Goal: Check status: Check status

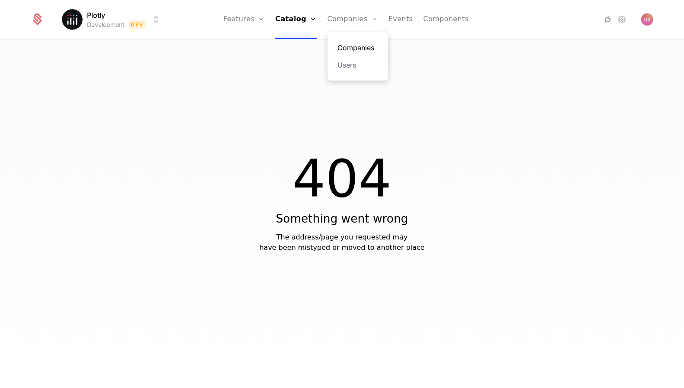
click at [364, 46] on link "Companies" at bounding box center [358, 47] width 40 height 10
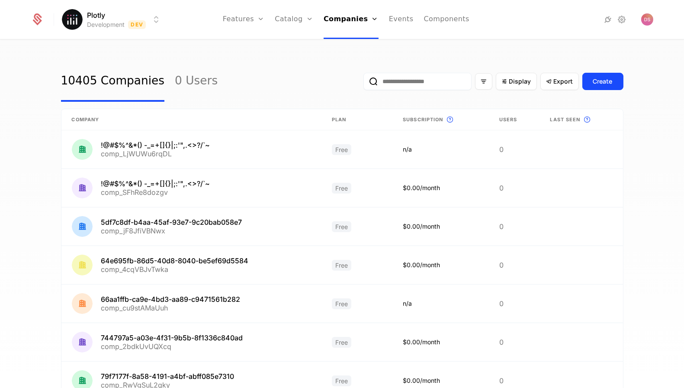
click at [442, 83] on input "email" at bounding box center [418, 81] width 108 height 17
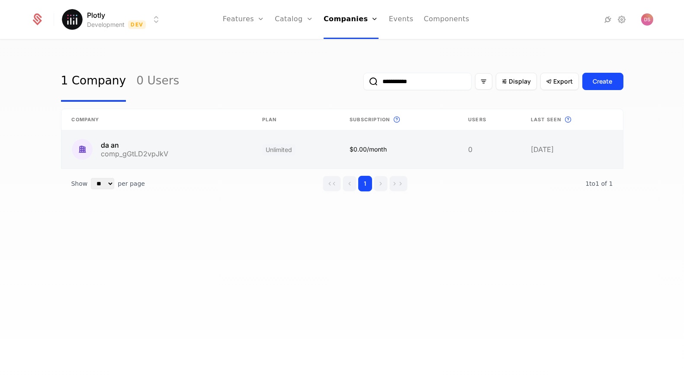
type input "**********"
click at [361, 146] on link at bounding box center [398, 149] width 119 height 38
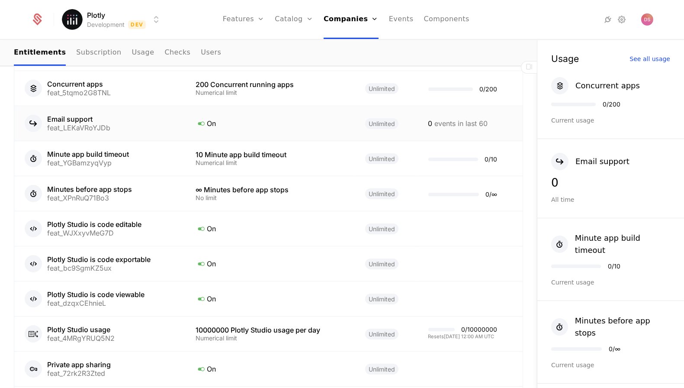
scroll to position [534, 0]
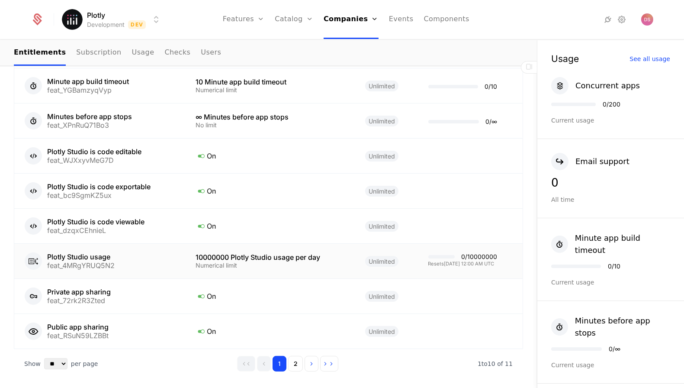
drag, startPoint x: 499, startPoint y: 253, endPoint x: 462, endPoint y: 253, distance: 37.2
click at [462, 253] on td "0 / 10000000 Resets 9/7/2025, 12:00 AM UTC" at bounding box center [470, 261] width 105 height 35
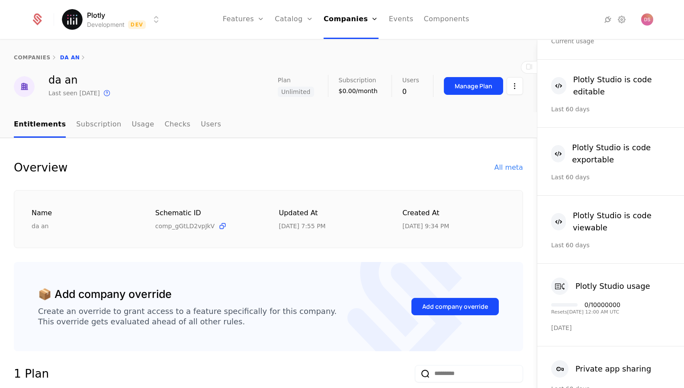
scroll to position [320, 0]
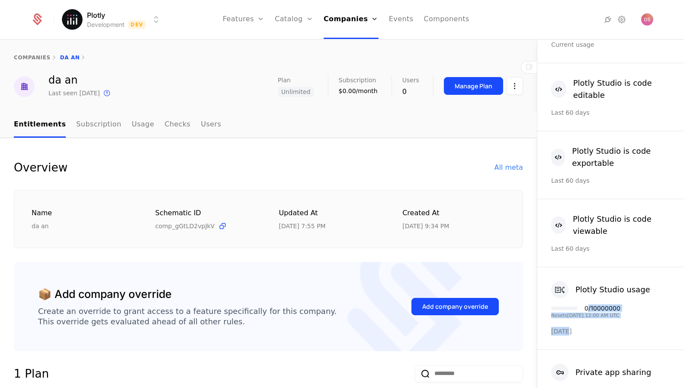
drag, startPoint x: 582, startPoint y: 317, endPoint x: 592, endPoint y: 291, distance: 28.1
click at [592, 291] on div "Plotly Studio usage 0 / 10000000 Resets 9/7/2025, 12:00 AM UTC Today" at bounding box center [611, 308] width 147 height 83
click at [591, 307] on div "Plotly Studio usage 0 / 10000000 Resets 9/7/2025, 12:00 AM UTC Today" at bounding box center [611, 308] width 147 height 83
drag, startPoint x: 590, startPoint y: 308, endPoint x: 589, endPoint y: 289, distance: 19.1
click at [589, 289] on div "Plotly Studio usage 0 / 10000000 Resets 9/7/2025, 12:00 AM UTC Today" at bounding box center [611, 308] width 147 height 83
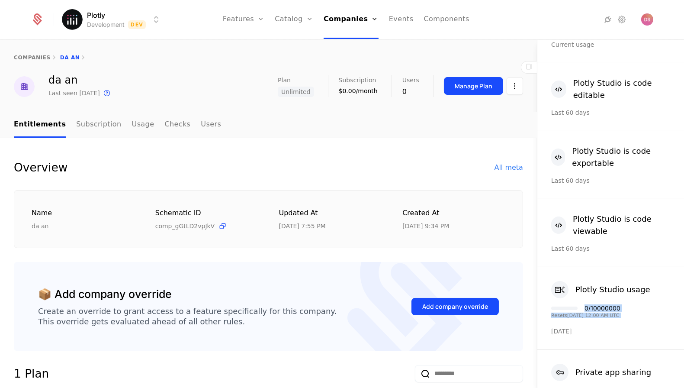
copy div "0 / 10000000 Resets 9/7/2025, 12:00 AM UTC"
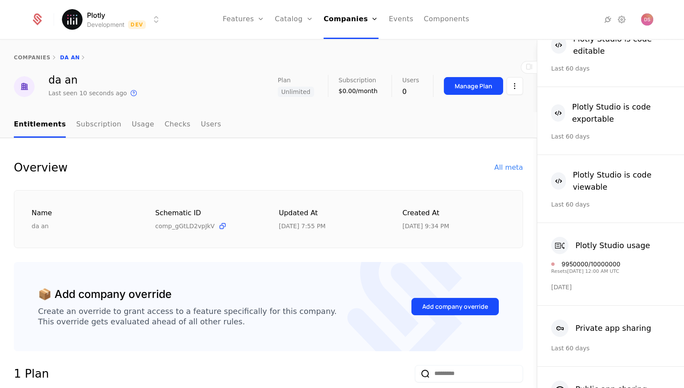
scroll to position [367, 0]
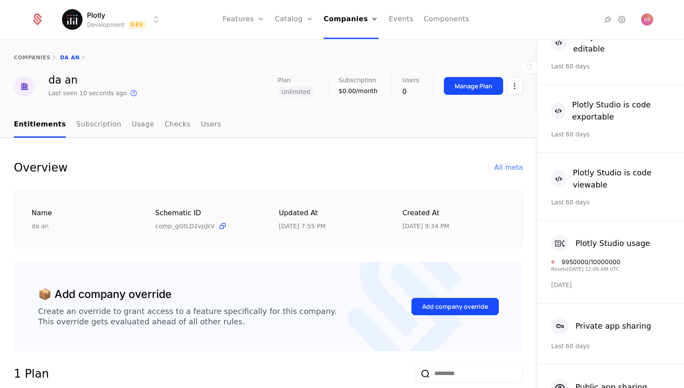
drag, startPoint x: 626, startPoint y: 251, endPoint x: 566, endPoint y: 247, distance: 59.9
click at [566, 247] on div "Plotly Studio usage 9950000 / 10000000 Resets 9/7/2025, 12:00 AM UTC Today" at bounding box center [611, 262] width 147 height 83
copy div "9950000 / 10000000 Resets 9/7/2025, 12:00 AM UTC"
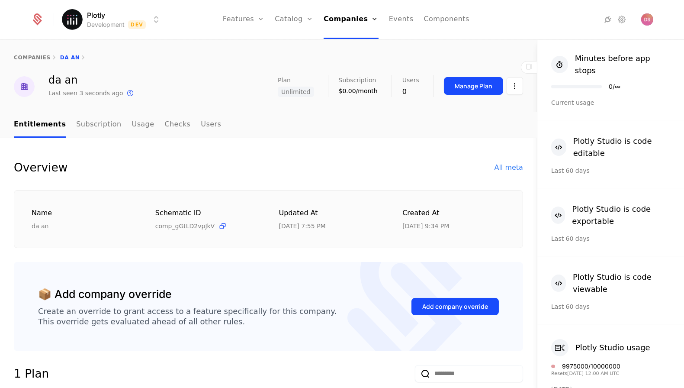
scroll to position [295, 0]
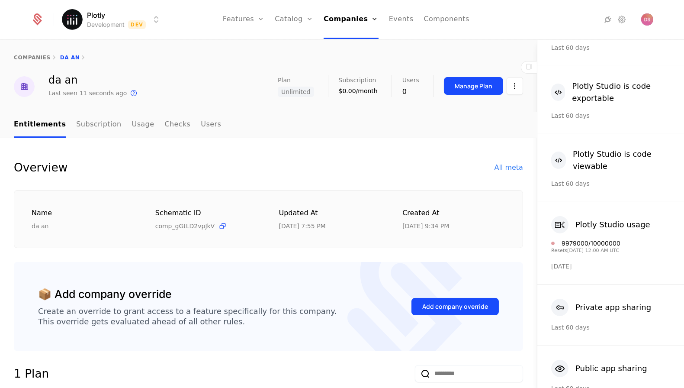
scroll to position [390, 0]
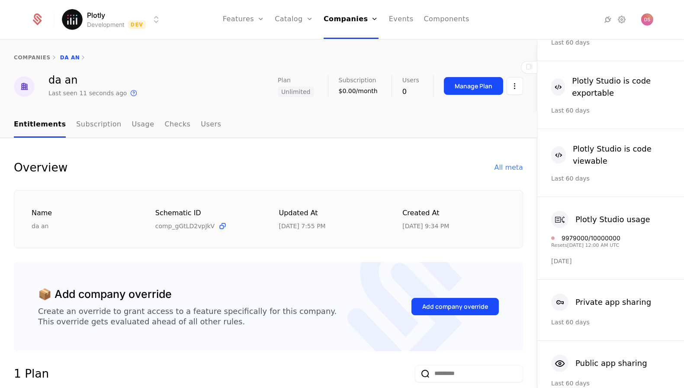
drag, startPoint x: 633, startPoint y: 225, endPoint x: 569, endPoint y: 219, distance: 64.0
click at [569, 219] on div "Plotly Studio usage 9979000 / 10000000 Resets 9/7/2025, 12:00 AM UTC Today" at bounding box center [611, 238] width 147 height 83
copy div "979000 / 10000000 Resets 9/7/2025, 12:00 AM UTC"
click at [568, 235] on div "9979000 / 10000000" at bounding box center [591, 238] width 59 height 6
copy div "9979000 / 10000000 Resets 9/7/2025, 12:00 AM UTC"
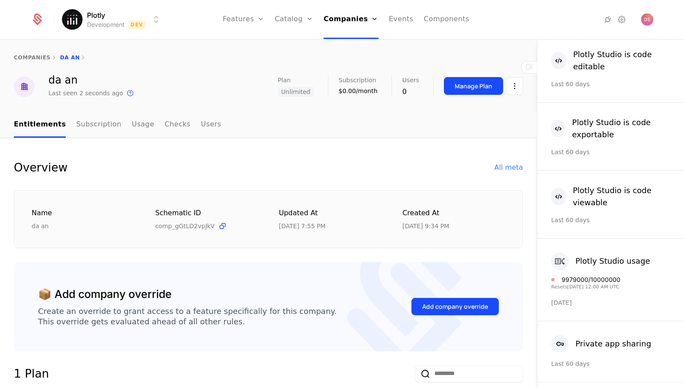
scroll to position [351, 0]
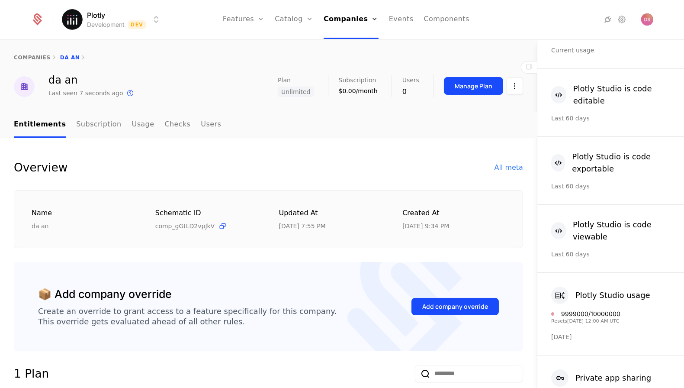
scroll to position [325, 0]
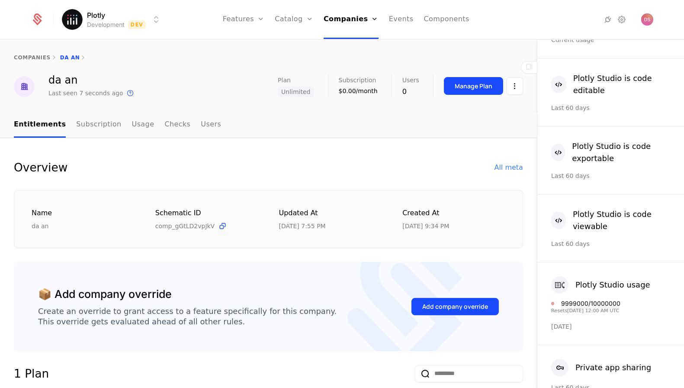
drag, startPoint x: 625, startPoint y: 295, endPoint x: 564, endPoint y: 289, distance: 62.2
click at [564, 289] on div "Plotly Studio usage 9999000 / 10000000 Resets [DATE] 12:00 AM UTC [DATE]" at bounding box center [611, 303] width 147 height 83
copy div "9999000 / 10000000 Resets [DATE] 12:00 AM UTC"
